Goal: Transaction & Acquisition: Purchase product/service

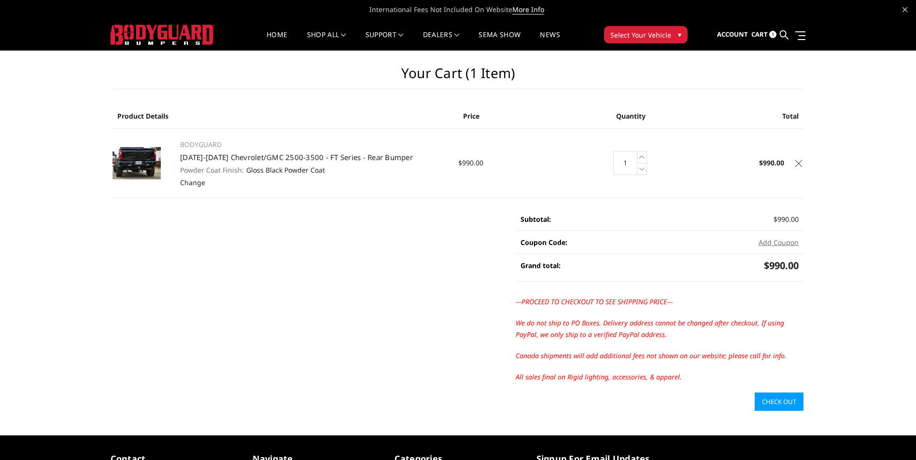
click at [789, 403] on link "Check out" at bounding box center [778, 402] width 49 height 18
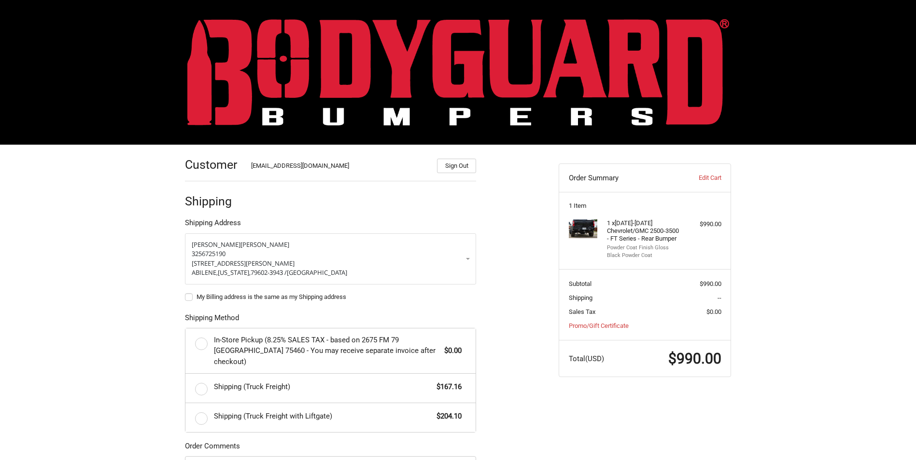
scroll to position [48, 0]
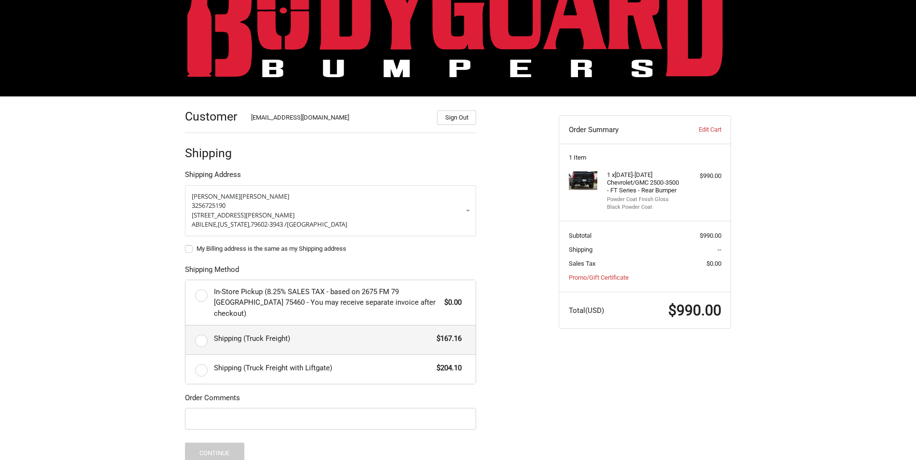
click at [197, 333] on label "Shipping (Truck Freight) $167.16" at bounding box center [330, 340] width 290 height 29
click at [186, 326] on input "Shipping (Truck Freight) $167.16" at bounding box center [185, 326] width 0 height 0
radio input "true"
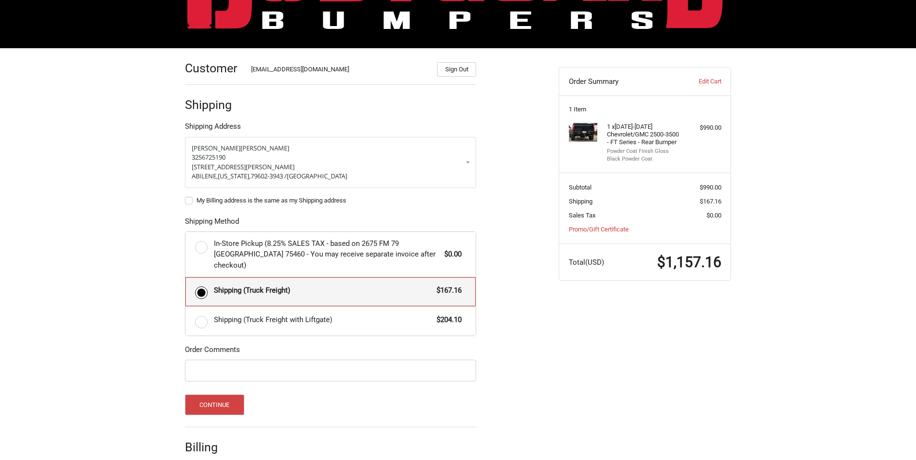
scroll to position [136, 0]
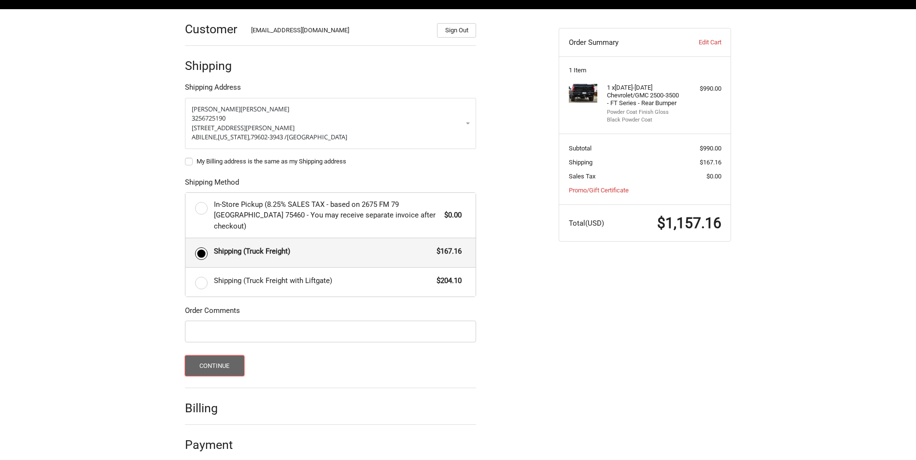
click at [221, 357] on button "Continue" at bounding box center [214, 366] width 59 height 21
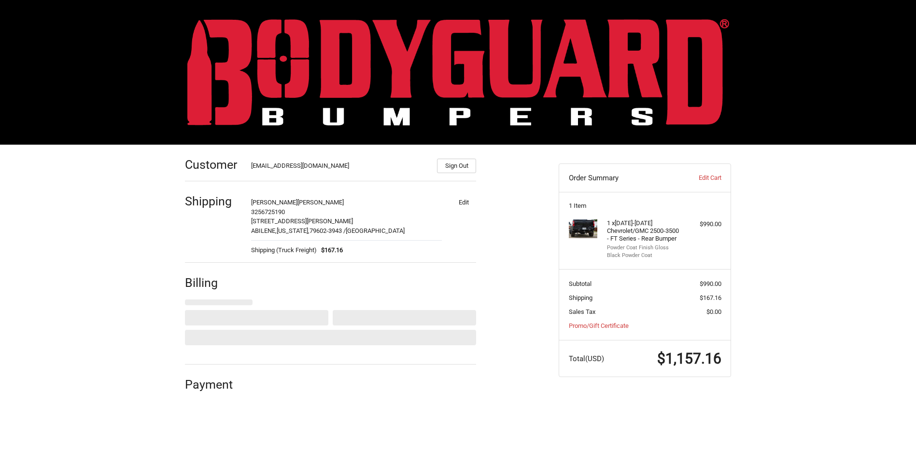
select select "US"
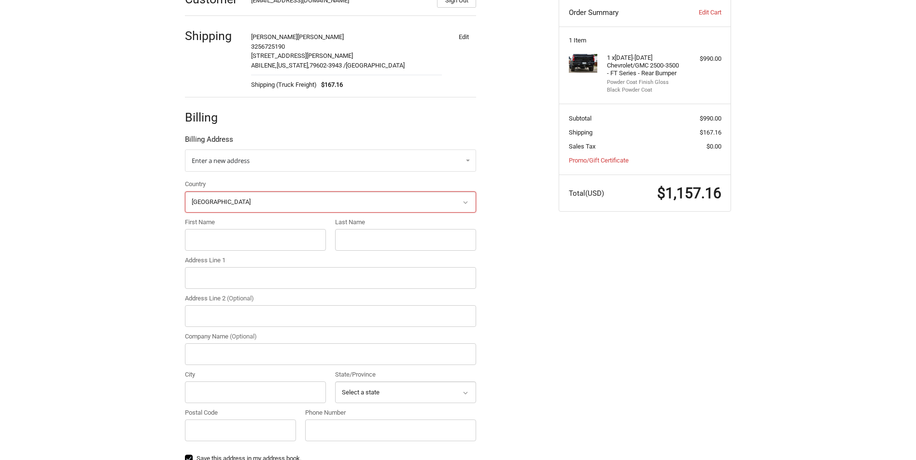
scroll to position [117, 0]
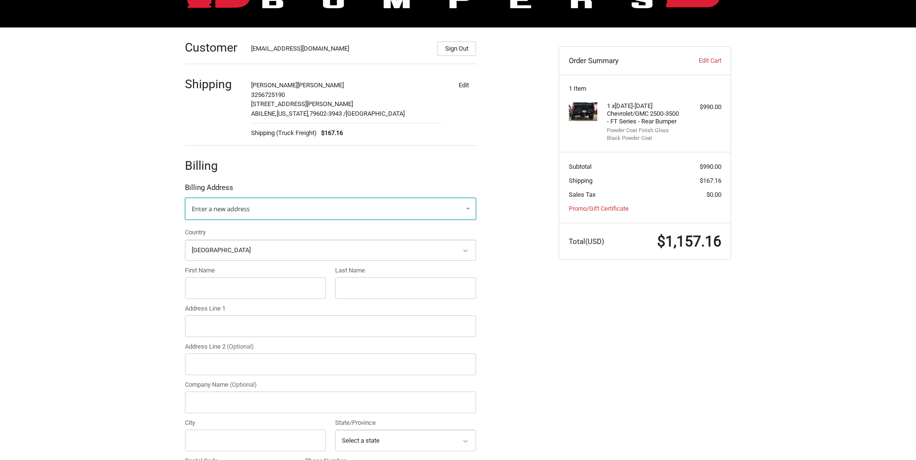
click at [387, 204] on link "Enter a new address" at bounding box center [330, 209] width 291 height 22
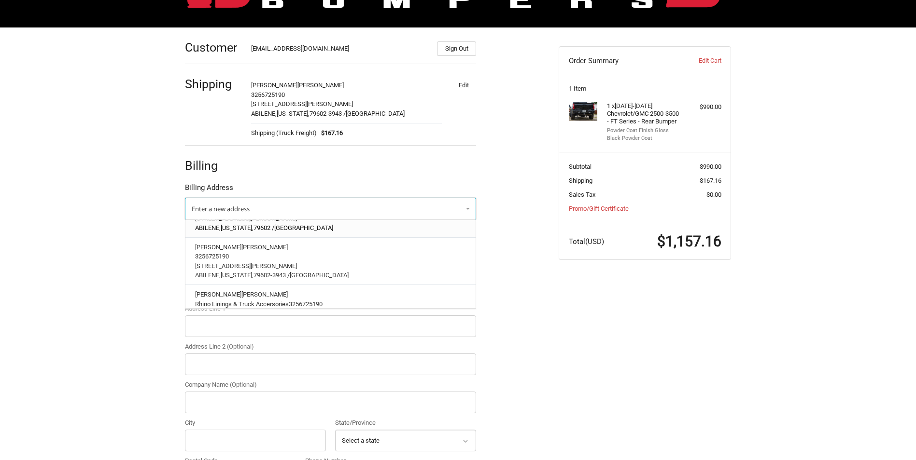
scroll to position [145, 0]
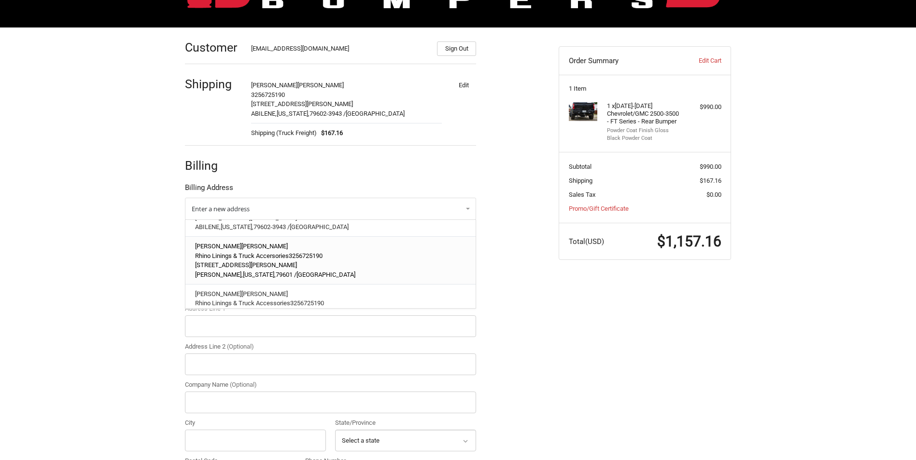
click at [302, 261] on p "[STREET_ADDRESS][PERSON_NAME]" at bounding box center [330, 266] width 271 height 10
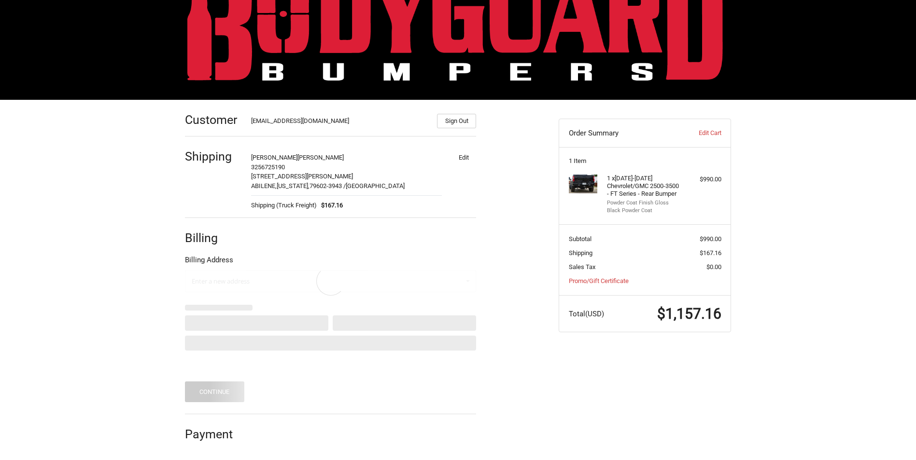
scroll to position [0, 0]
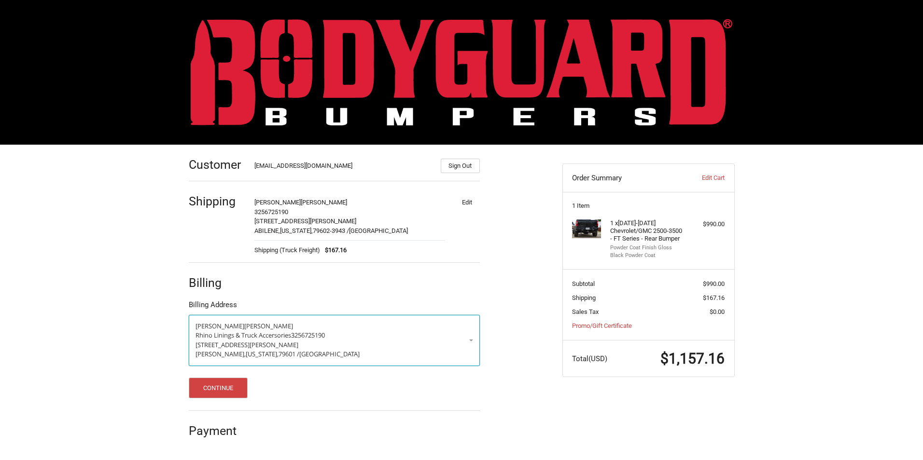
click at [414, 333] on p "Rhino Linings & Truck Accersories 3256725190" at bounding box center [334, 336] width 278 height 10
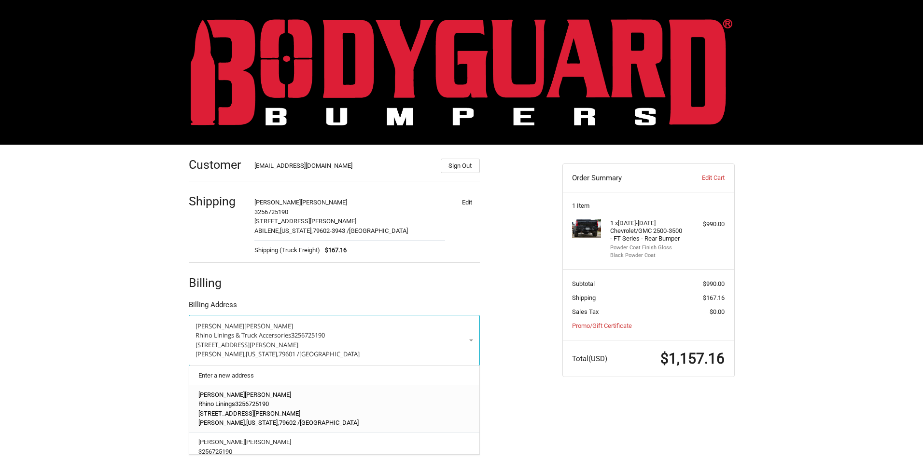
click at [318, 414] on p "[STREET_ADDRESS][PERSON_NAME]" at bounding box center [333, 414] width 271 height 10
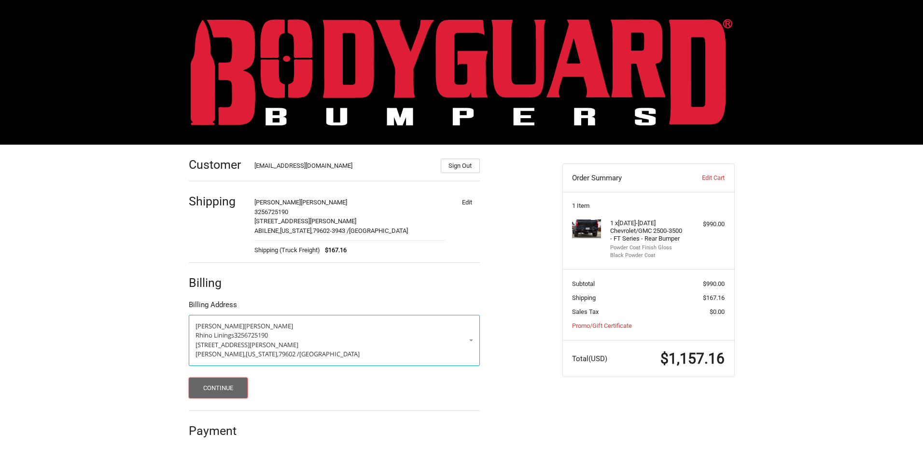
click at [225, 382] on button "Continue" at bounding box center [218, 388] width 59 height 21
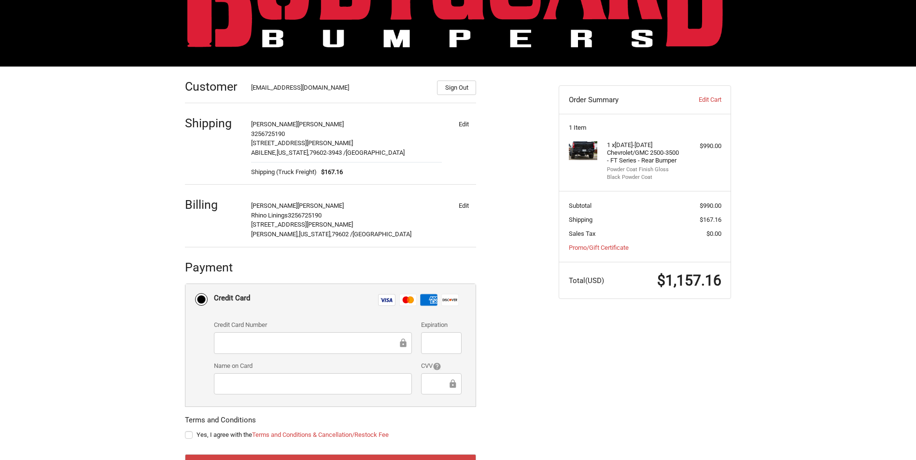
scroll to position [120, 0]
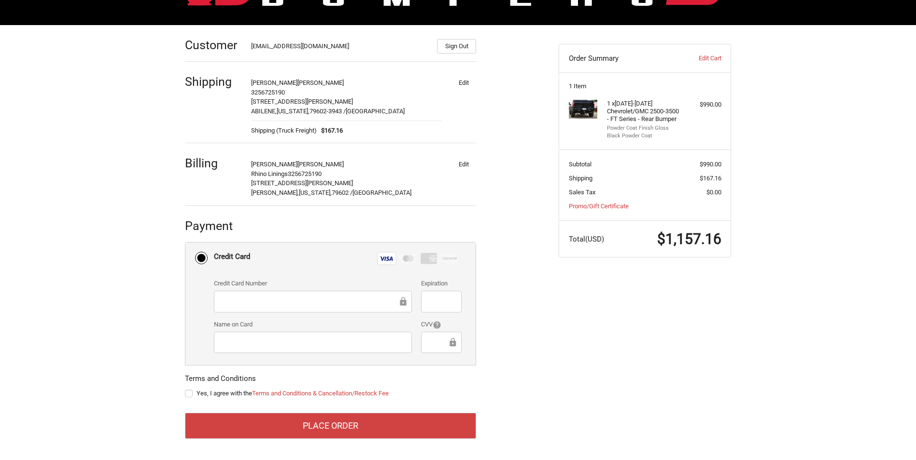
click at [192, 393] on label "Yes, I agree with the Terms and Conditions & Cancellation/Restock Fee" at bounding box center [330, 394] width 291 height 8
click at [185, 389] on input "Yes, I agree with the Terms and Conditions & Cancellation/Restock Fee" at bounding box center [185, 389] width 0 height 0
checkbox input "true"
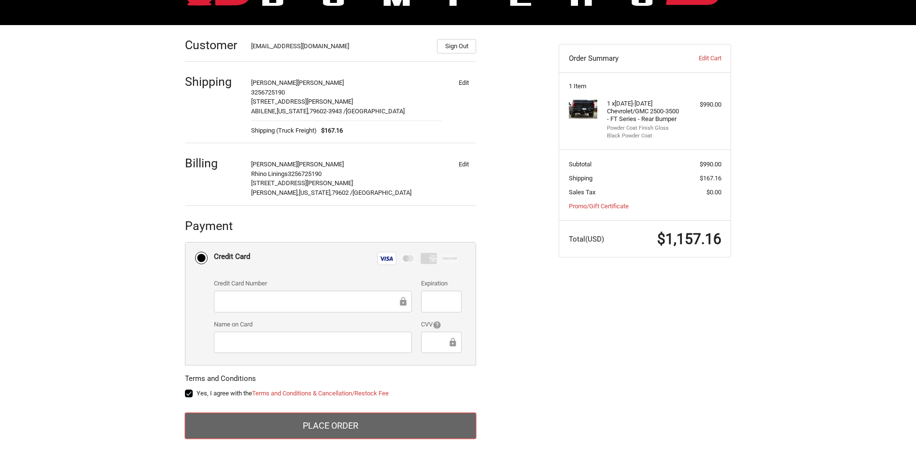
click at [350, 417] on button "Place Order" at bounding box center [330, 426] width 291 height 26
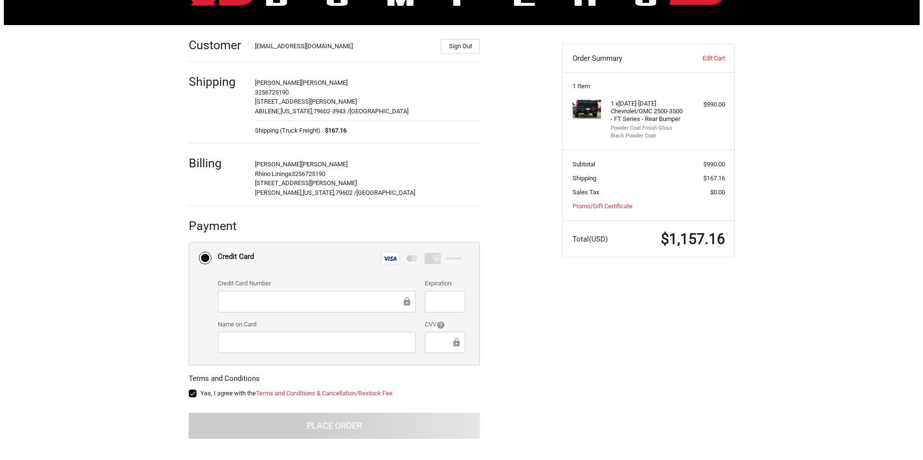
scroll to position [0, 0]
